Goal: Task Accomplishment & Management: Use online tool/utility

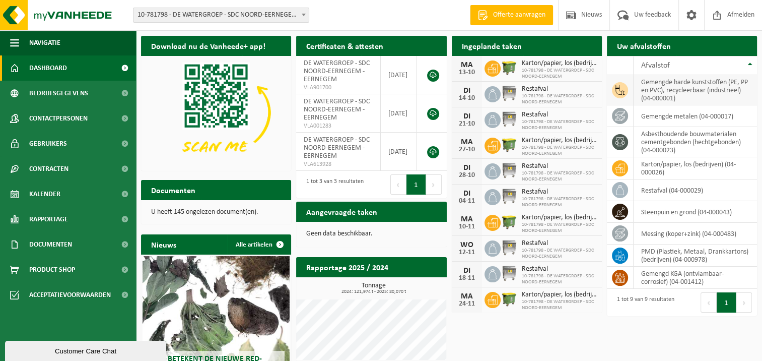
click at [621, 85] on icon at bounding box center [620, 90] width 10 height 10
click at [91, 99] on link "Bedrijfsgegevens" at bounding box center [68, 93] width 136 height 25
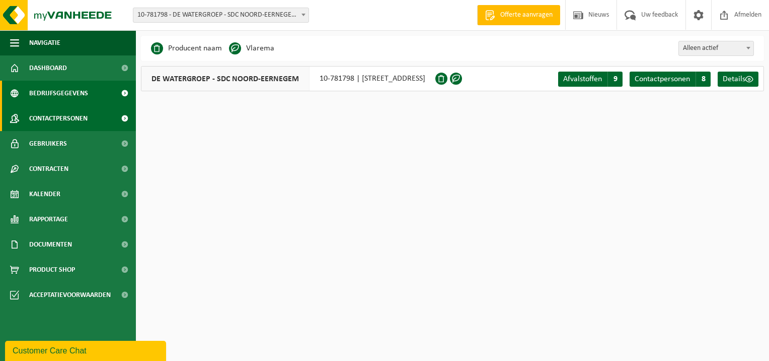
click at [98, 120] on link "Contactpersonen" at bounding box center [68, 118] width 136 height 25
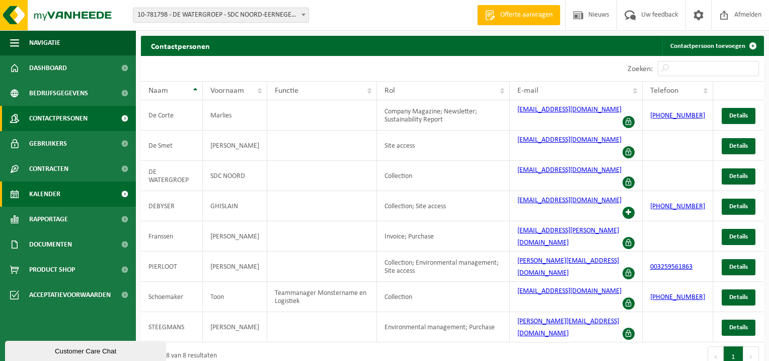
click at [103, 193] on link "Kalender" at bounding box center [68, 193] width 136 height 25
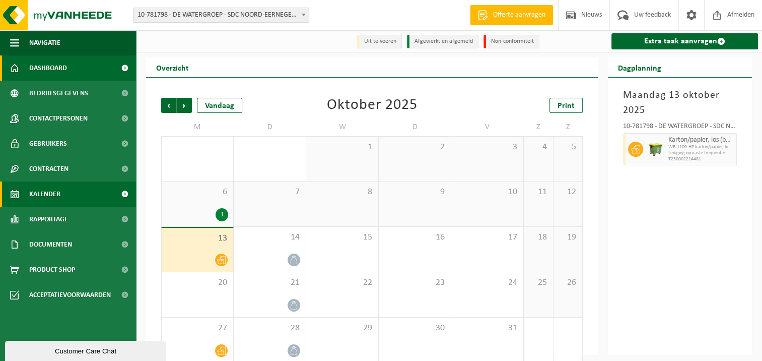
click at [123, 70] on span at bounding box center [124, 67] width 23 height 25
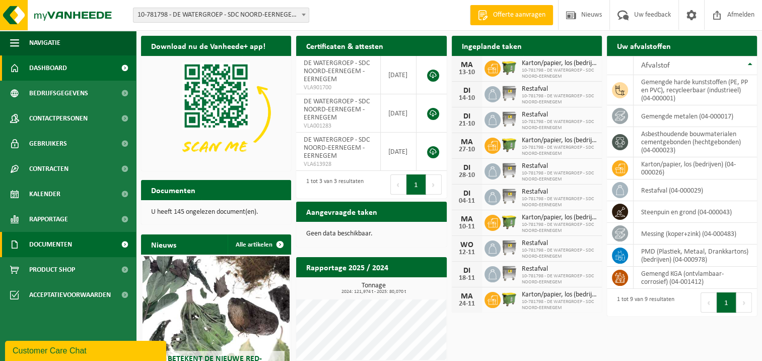
click at [44, 241] on span "Documenten" at bounding box center [50, 244] width 43 height 25
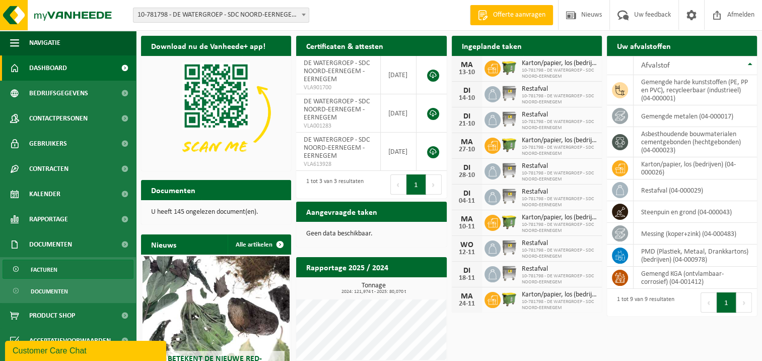
click at [40, 265] on span "Facturen" at bounding box center [44, 269] width 27 height 19
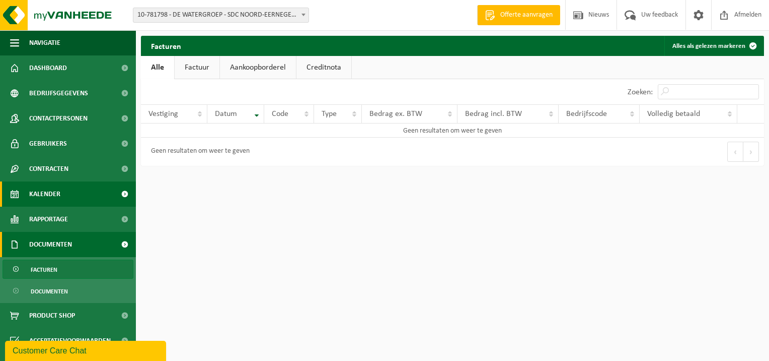
click at [67, 188] on link "Kalender" at bounding box center [68, 193] width 136 height 25
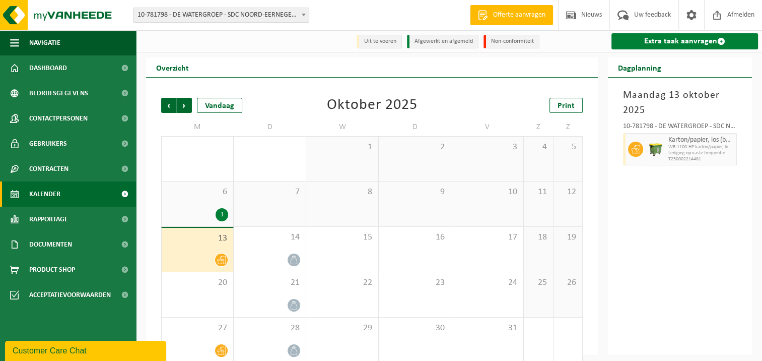
click at [721, 41] on span at bounding box center [721, 41] width 8 height 8
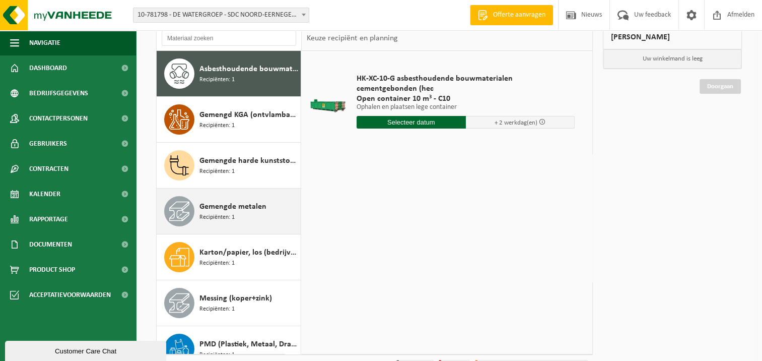
scroll to position [30, 0]
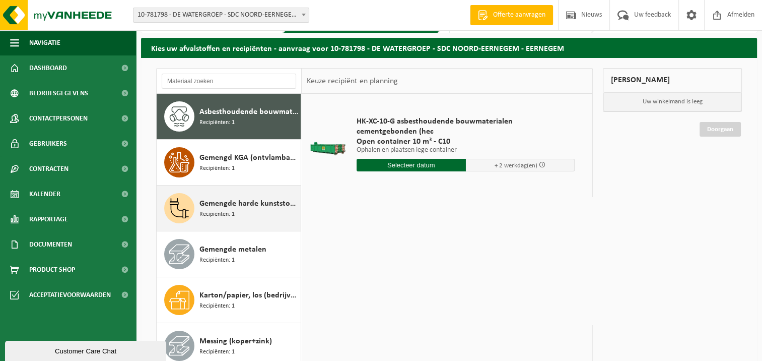
click at [226, 209] on span "Recipiënten: 1" at bounding box center [216, 214] width 35 height 10
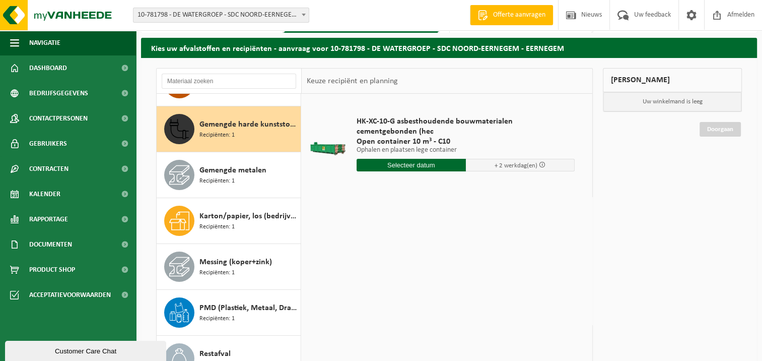
scroll to position [91, 0]
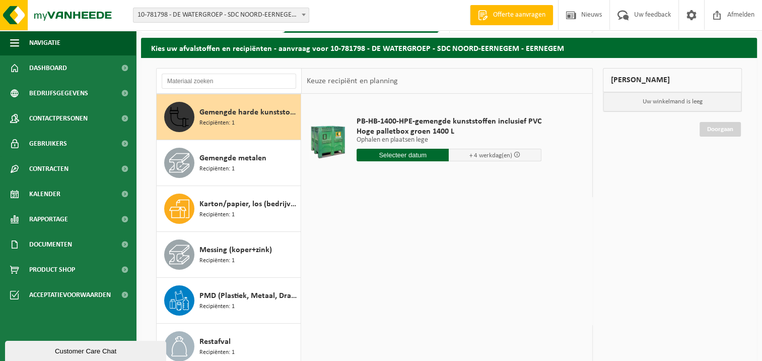
click at [395, 157] on input "text" at bounding box center [402, 155] width 93 height 13
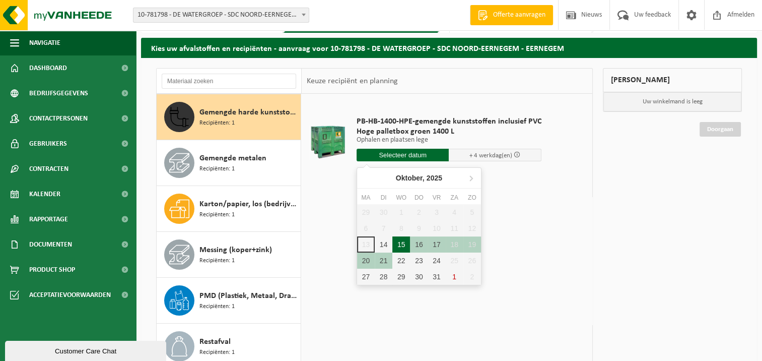
click at [398, 240] on div "15" at bounding box center [401, 244] width 18 height 16
type input "Van 2025-10-15"
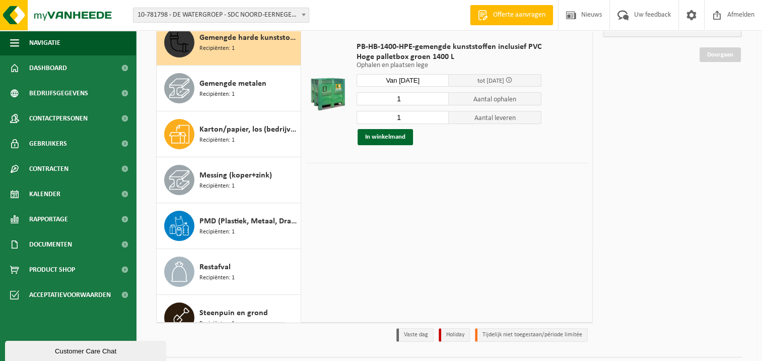
scroll to position [81, 0]
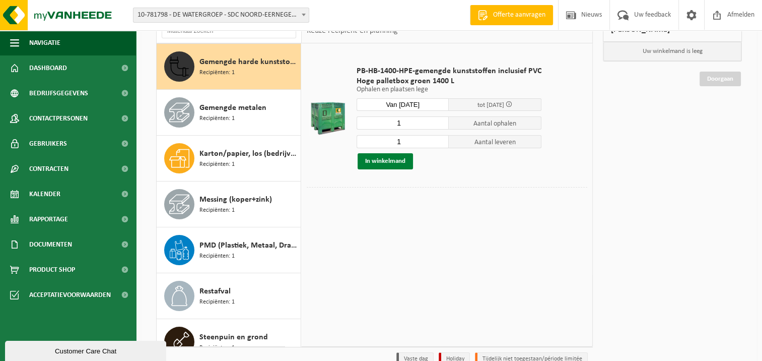
click at [378, 163] on button "In winkelmand" at bounding box center [385, 161] width 55 height 16
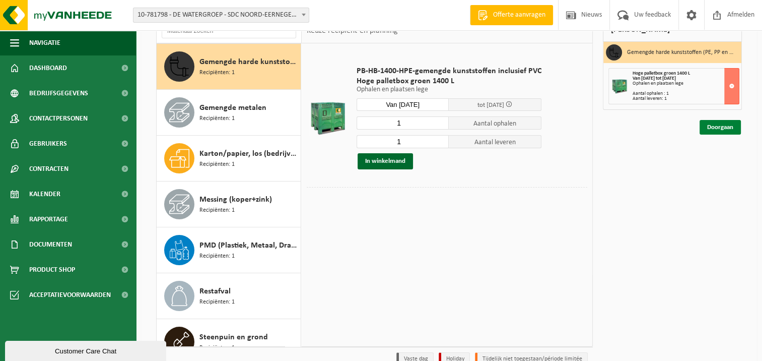
click at [722, 125] on link "Doorgaan" at bounding box center [719, 127] width 41 height 15
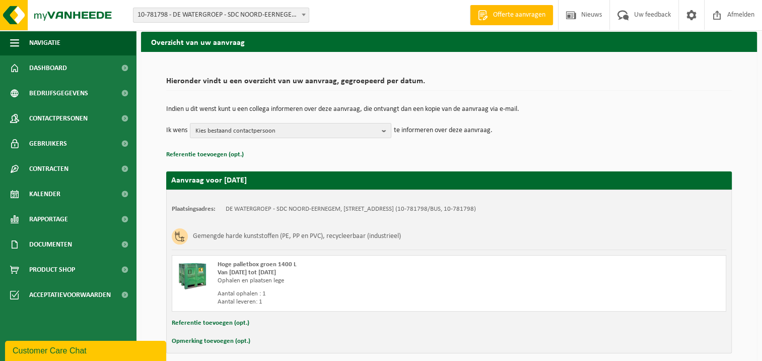
scroll to position [79, 0]
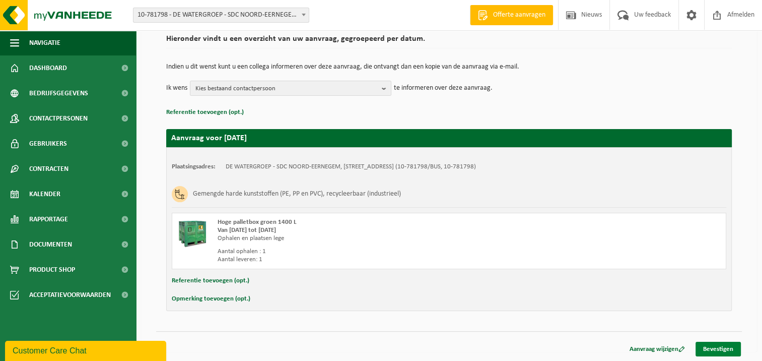
click at [714, 345] on link "Bevestigen" at bounding box center [717, 348] width 45 height 15
